Goal: Information Seeking & Learning: Learn about a topic

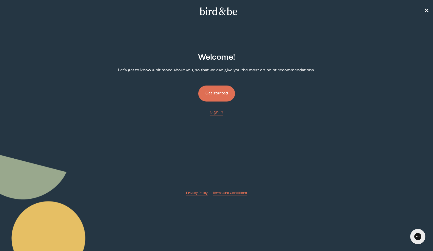
click at [210, 95] on button "Get started" at bounding box center [216, 93] width 37 height 16
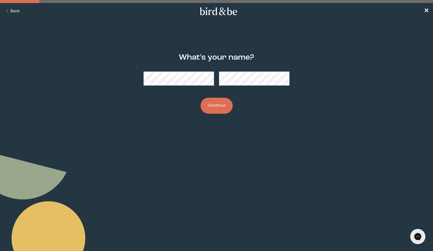
click at [224, 115] on div "What's your name? Continue" at bounding box center [217, 83] width 209 height 77
click at [221, 105] on button "Continue" at bounding box center [217, 106] width 32 height 16
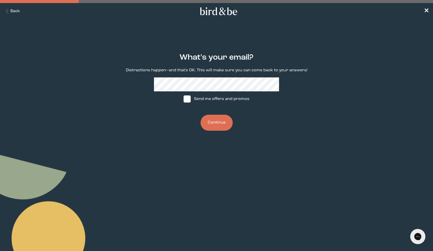
click at [224, 123] on button "Continue" at bounding box center [217, 123] width 32 height 16
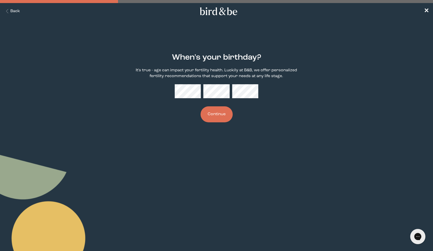
click at [210, 115] on button "Continue" at bounding box center [217, 114] width 32 height 16
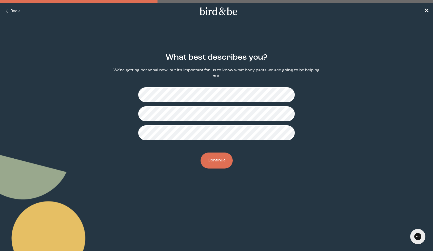
click at [212, 163] on button "Continue" at bounding box center [217, 160] width 32 height 16
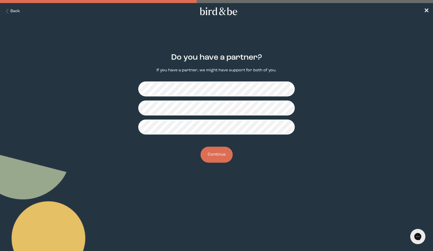
click at [226, 150] on button "Continue" at bounding box center [217, 154] width 32 height 16
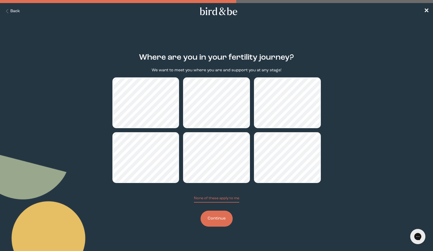
click at [215, 212] on button "Continue" at bounding box center [217, 218] width 32 height 16
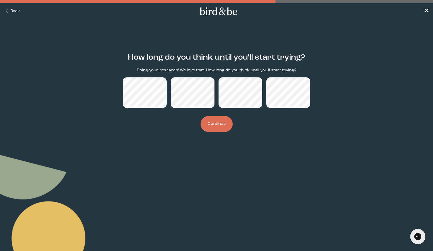
click at [221, 124] on button "Continue" at bounding box center [217, 124] width 32 height 16
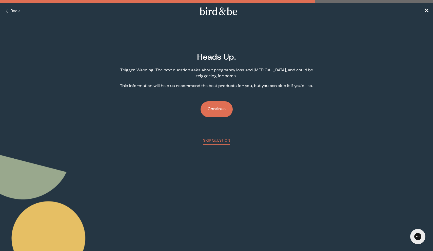
click at [219, 110] on button "Continue" at bounding box center [217, 109] width 32 height 16
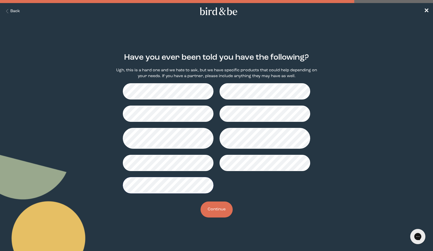
click at [224, 212] on button "Continue" at bounding box center [217, 209] width 32 height 16
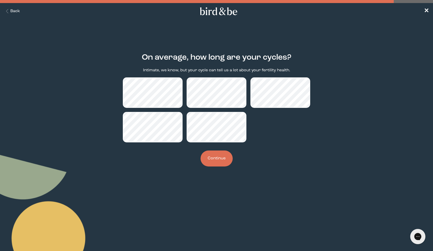
click at [222, 158] on button "Continue" at bounding box center [217, 158] width 32 height 16
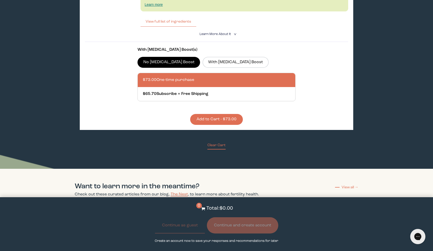
scroll to position [656, 0]
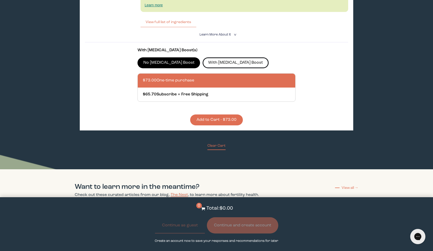
click at [210, 63] on label "With [MEDICAL_DATA] Boost" at bounding box center [236, 62] width 66 height 11
click at [0, 0] on input "With [MEDICAL_DATA] Boost" at bounding box center [0, 0] width 0 height 0
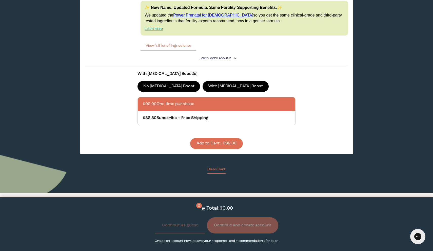
scroll to position [633, 0]
click at [212, 57] on span "Learn More About it" at bounding box center [215, 58] width 31 height 3
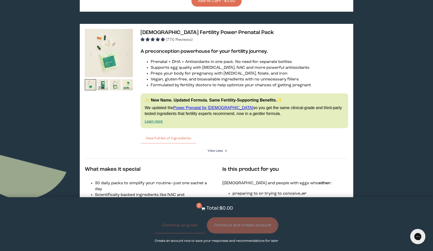
scroll to position [540, 0]
click at [189, 32] on span "[DEMOGRAPHIC_DATA] Fertility Power Prenatal Pack" at bounding box center [208, 32] width 134 height 5
click at [114, 60] on img at bounding box center [109, 53] width 48 height 48
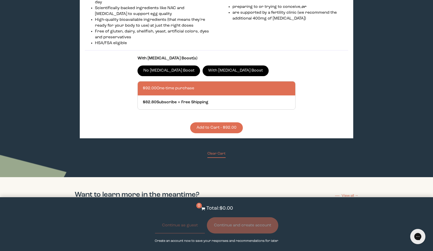
scroll to position [749, 0]
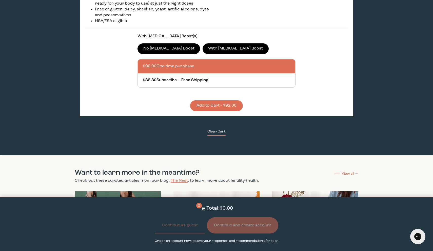
click at [211, 131] on button "Clear Cart" at bounding box center [217, 132] width 18 height 7
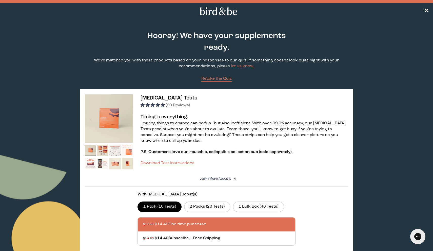
scroll to position [0, 0]
click at [219, 78] on span "Retake the Quiz" at bounding box center [216, 79] width 30 height 4
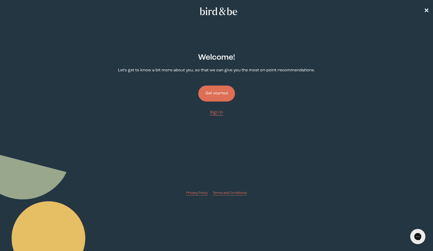
click at [216, 99] on button "Get started" at bounding box center [216, 93] width 37 height 16
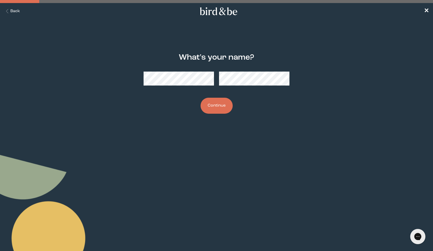
click at [216, 99] on button "Continue" at bounding box center [217, 106] width 32 height 16
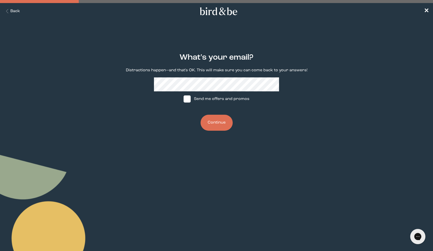
click at [216, 101] on label "Send me offers and promos" at bounding box center [217, 98] width 76 height 15
click at [184, 99] on input "Send me offers and promos" at bounding box center [183, 99] width 0 height 0
click at [216, 101] on label "Send me offers and promos" at bounding box center [217, 98] width 76 height 15
click at [184, 99] on input "Send me offers and promos" at bounding box center [183, 99] width 0 height 0
checkbox input "false"
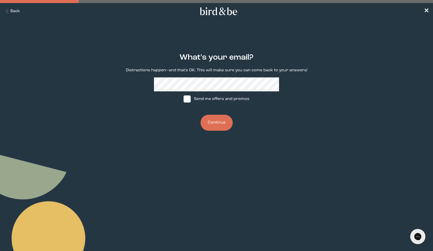
click at [220, 126] on button "Continue" at bounding box center [217, 123] width 32 height 16
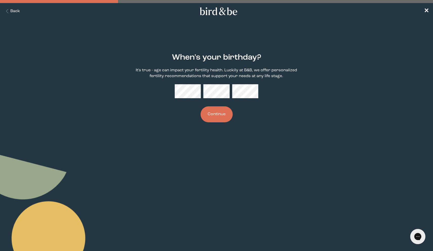
click at [221, 115] on button "Continue" at bounding box center [217, 114] width 32 height 16
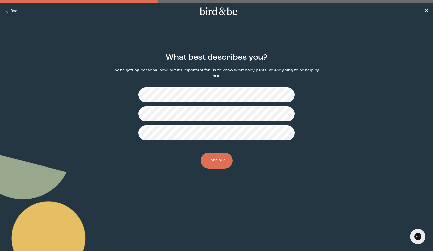
click at [218, 168] on button "Continue" at bounding box center [217, 160] width 32 height 16
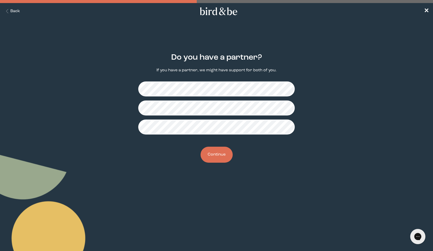
click at [217, 147] on button "Continue" at bounding box center [217, 154] width 32 height 16
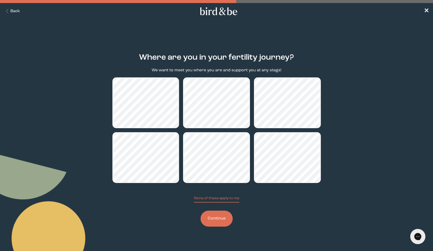
click at [212, 221] on button "Continue" at bounding box center [217, 218] width 32 height 16
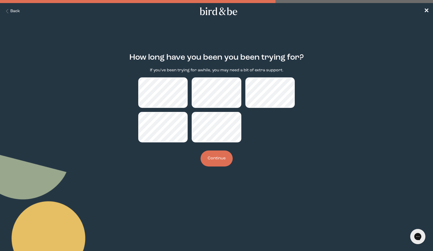
click at [216, 154] on button "Continue" at bounding box center [217, 158] width 32 height 16
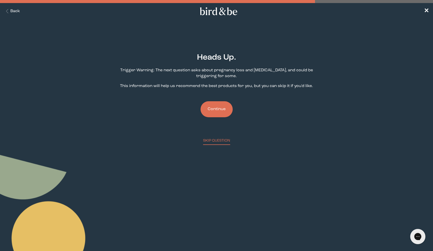
click at [219, 110] on button "Continue" at bounding box center [217, 109] width 32 height 16
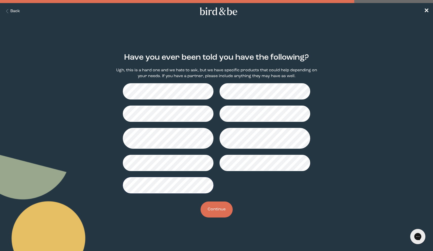
click at [209, 208] on button "Continue" at bounding box center [217, 209] width 32 height 16
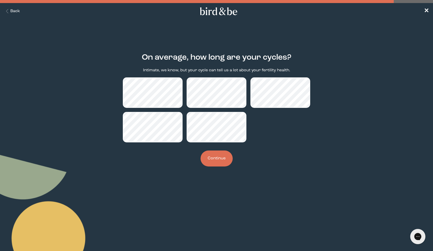
click at [219, 154] on button "Continue" at bounding box center [217, 158] width 32 height 16
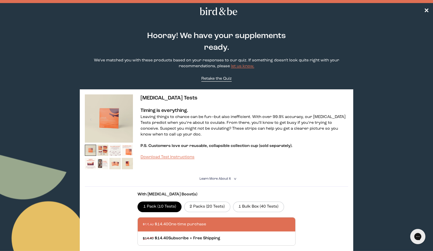
click at [218, 81] on link "Retake the Quiz" at bounding box center [216, 79] width 30 height 6
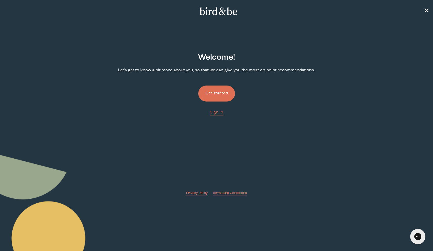
click at [221, 92] on button "Get started" at bounding box center [216, 93] width 37 height 16
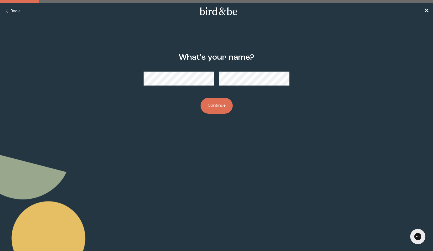
click at [217, 105] on button "Continue" at bounding box center [217, 106] width 32 height 16
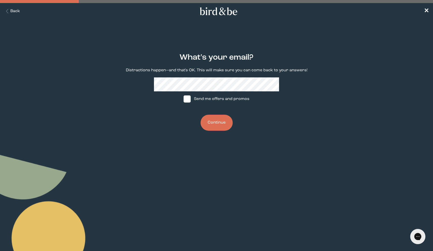
click at [217, 121] on button "Continue" at bounding box center [217, 123] width 32 height 16
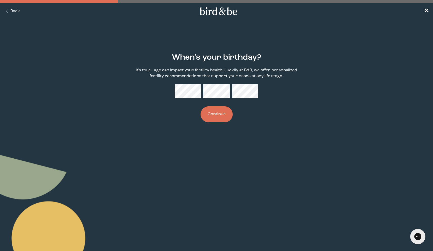
click at [217, 119] on button "Continue" at bounding box center [217, 114] width 32 height 16
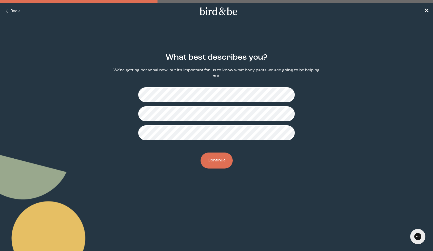
click at [216, 154] on button "Continue" at bounding box center [217, 160] width 32 height 16
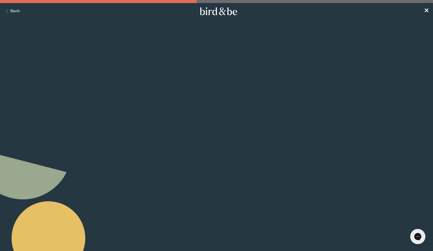
click at [216, 154] on button "Continue" at bounding box center [217, 154] width 32 height 16
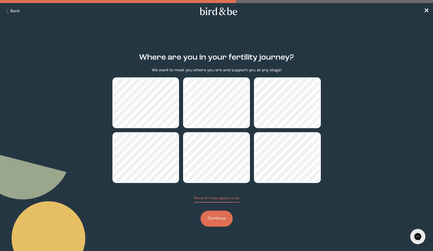
click at [218, 216] on button "Continue" at bounding box center [217, 218] width 32 height 16
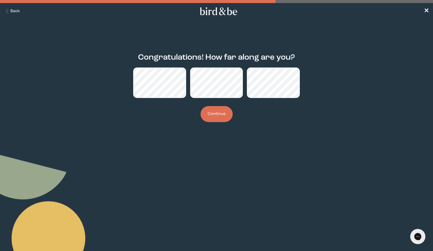
click at [214, 116] on button "Continue" at bounding box center [217, 114] width 32 height 16
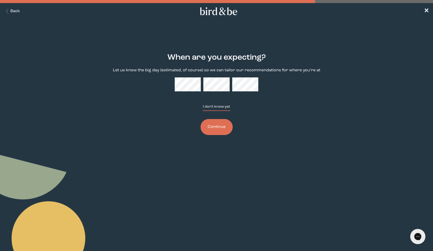
click at [212, 110] on button "I don't know yet" at bounding box center [216, 107] width 27 height 7
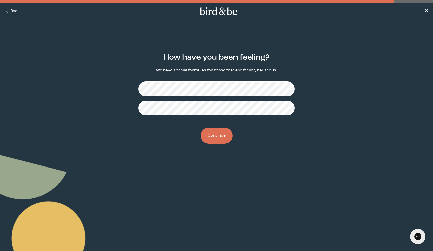
click at [221, 138] on button "Continue" at bounding box center [217, 135] width 32 height 16
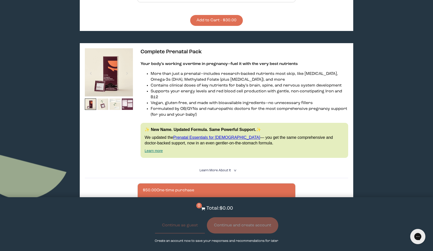
scroll to position [241, 0]
click at [219, 172] on span "Learn More About it" at bounding box center [215, 170] width 31 height 3
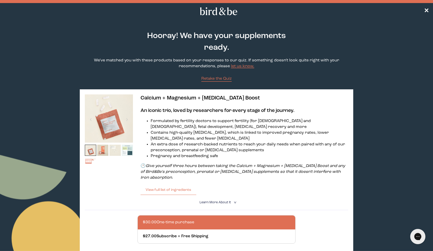
scroll to position [0, 0]
click at [227, 79] on span "Retake the Quiz" at bounding box center [216, 79] width 30 height 4
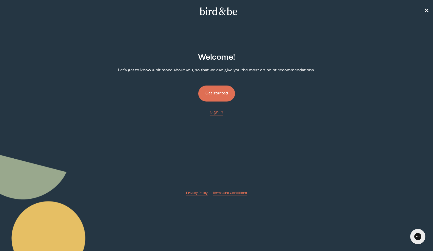
click at [218, 95] on button "Get started" at bounding box center [216, 93] width 37 height 16
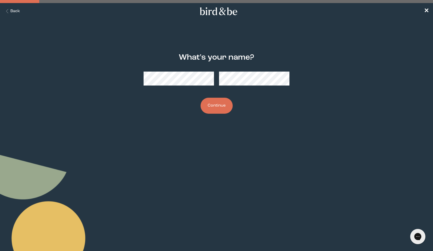
click at [216, 104] on button "Continue" at bounding box center [217, 106] width 32 height 16
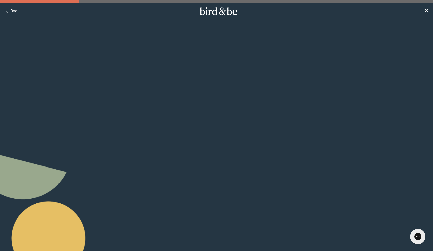
click at [218, 124] on button "Continue" at bounding box center [217, 123] width 32 height 16
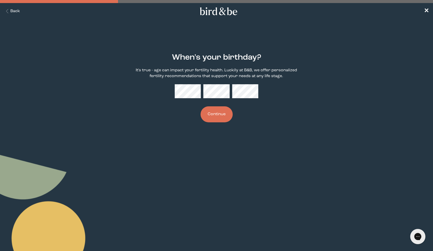
click at [218, 117] on button "Continue" at bounding box center [217, 114] width 32 height 16
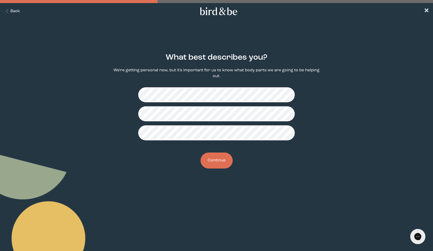
click at [220, 146] on div "What best describes you? We're getting personal now, but it's important for us …" at bounding box center [217, 111] width 209 height 132
click at [219, 159] on button "Continue" at bounding box center [217, 160] width 32 height 16
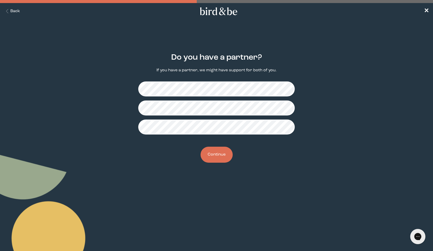
click at [221, 157] on button "Continue" at bounding box center [217, 154] width 32 height 16
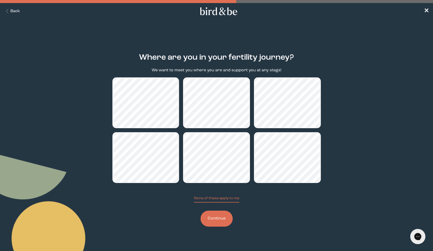
click at [219, 219] on button "Continue" at bounding box center [217, 218] width 32 height 16
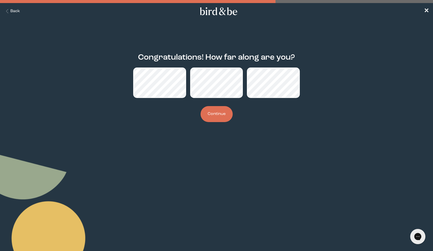
click at [219, 117] on button "Continue" at bounding box center [217, 114] width 32 height 16
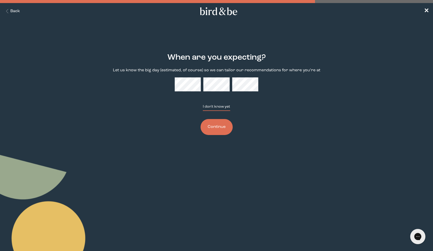
click at [221, 104] on button "I don't know yet" at bounding box center [216, 107] width 27 height 7
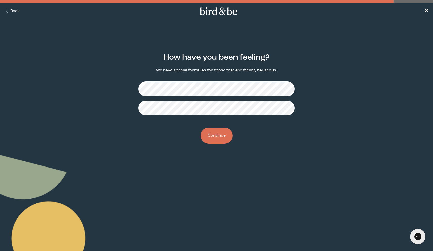
click at [222, 139] on button "Continue" at bounding box center [217, 135] width 32 height 16
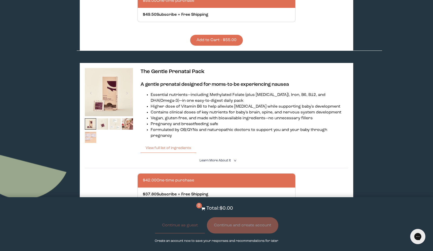
scroll to position [235, 0]
click at [102, 120] on img at bounding box center [102, 123] width 11 height 11
click at [113, 118] on img at bounding box center [114, 123] width 11 height 11
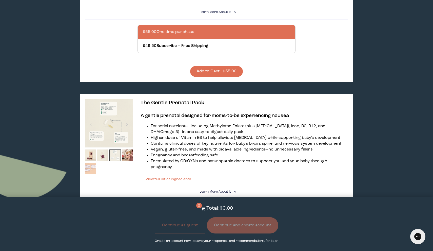
scroll to position [204, 0]
click at [96, 150] on img at bounding box center [90, 154] width 11 height 11
click at [91, 149] on img at bounding box center [90, 154] width 11 height 11
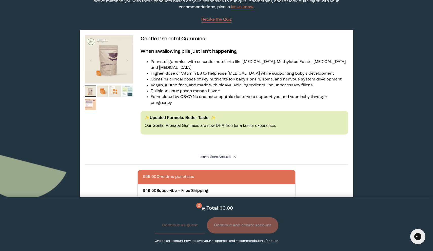
scroll to position [59, 0]
